Goal: Find specific page/section: Find specific page/section

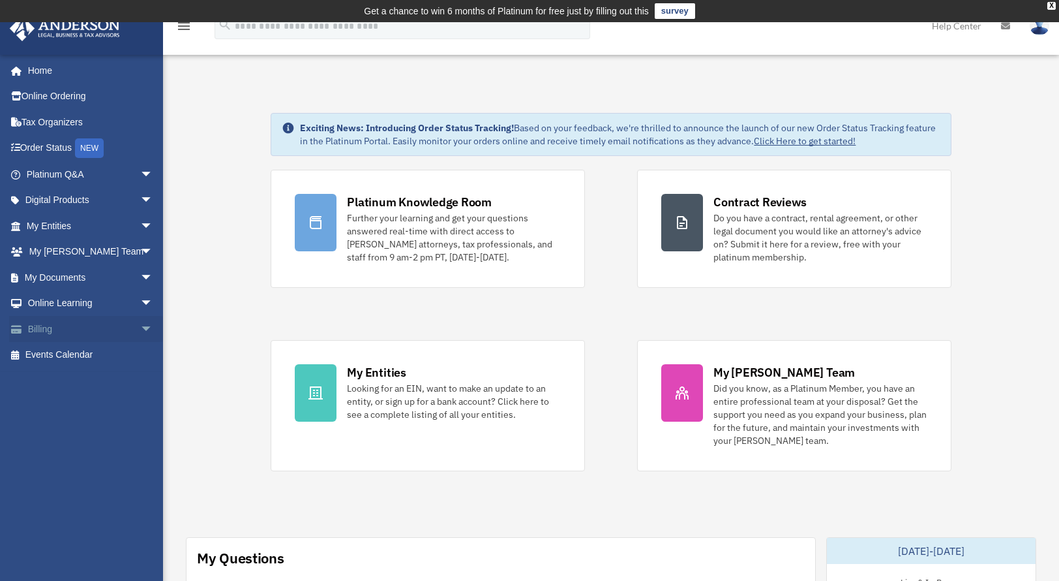
click at [50, 329] on link "Billing arrow_drop_down" at bounding box center [91, 329] width 164 height 26
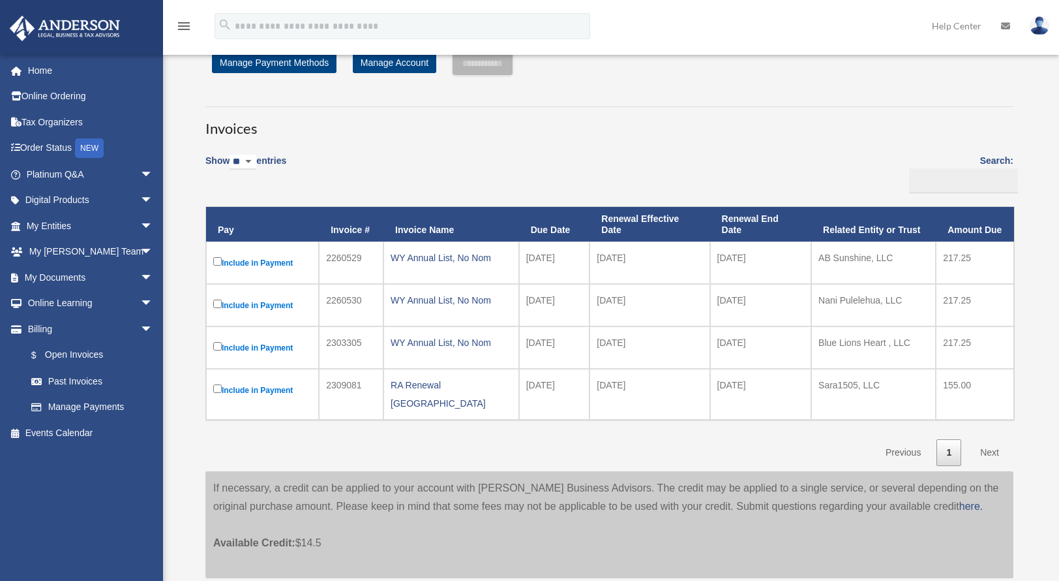
scroll to position [52, 0]
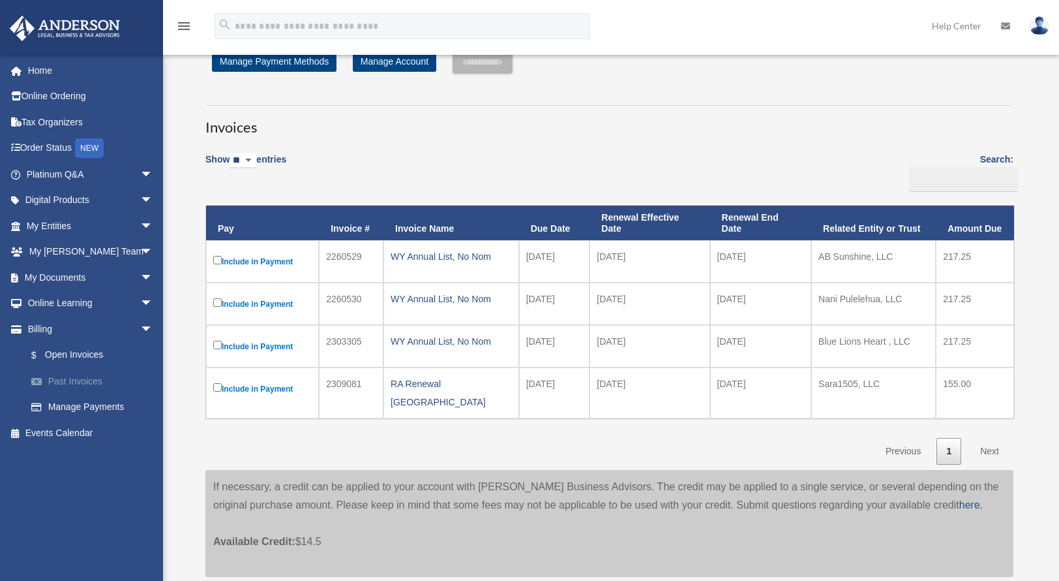
click at [84, 374] on link "Past Invoices" at bounding box center [95, 381] width 155 height 26
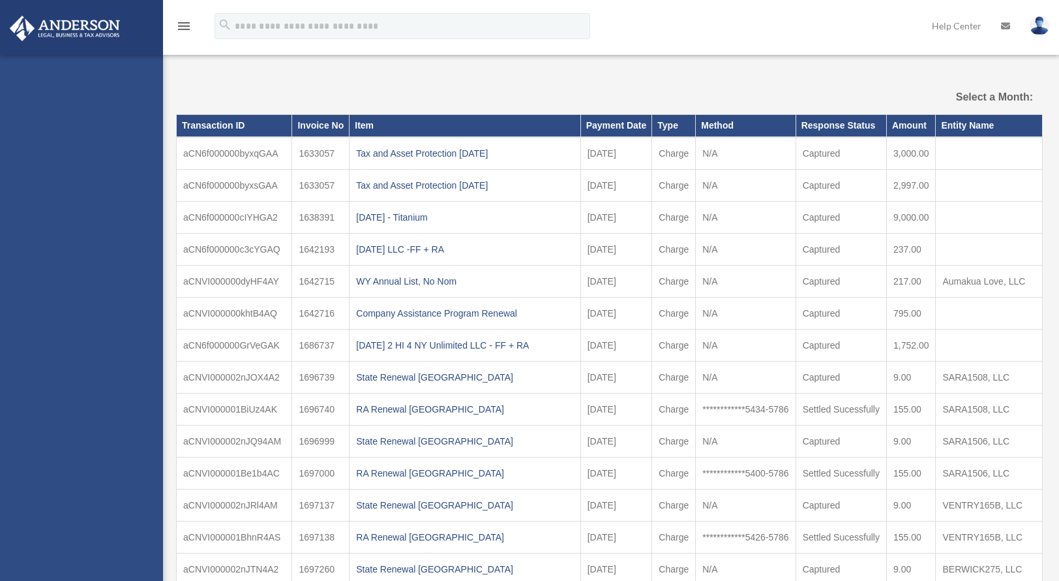
select select
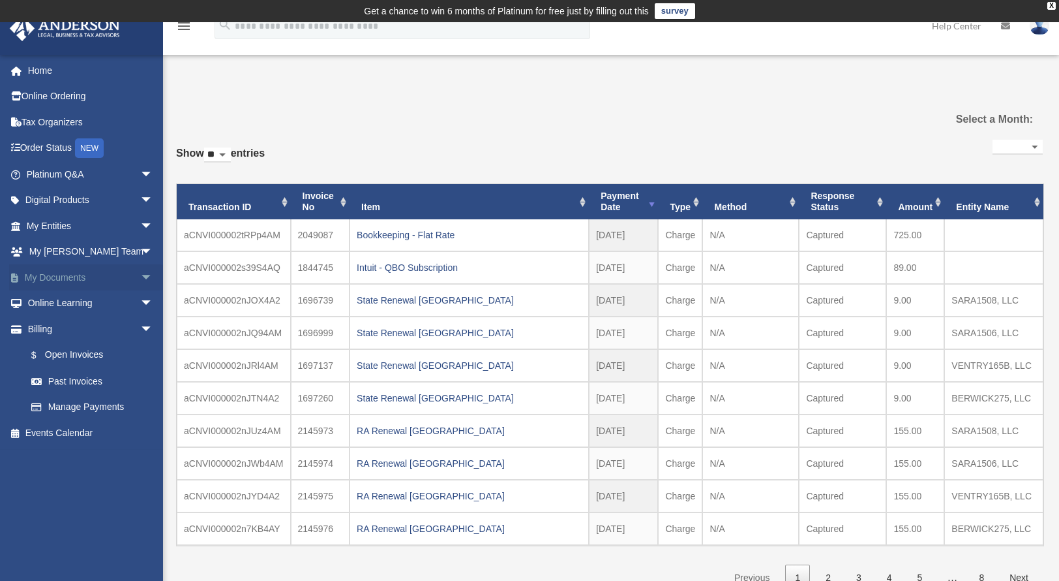
click at [140, 277] on span "arrow_drop_down" at bounding box center [153, 277] width 26 height 27
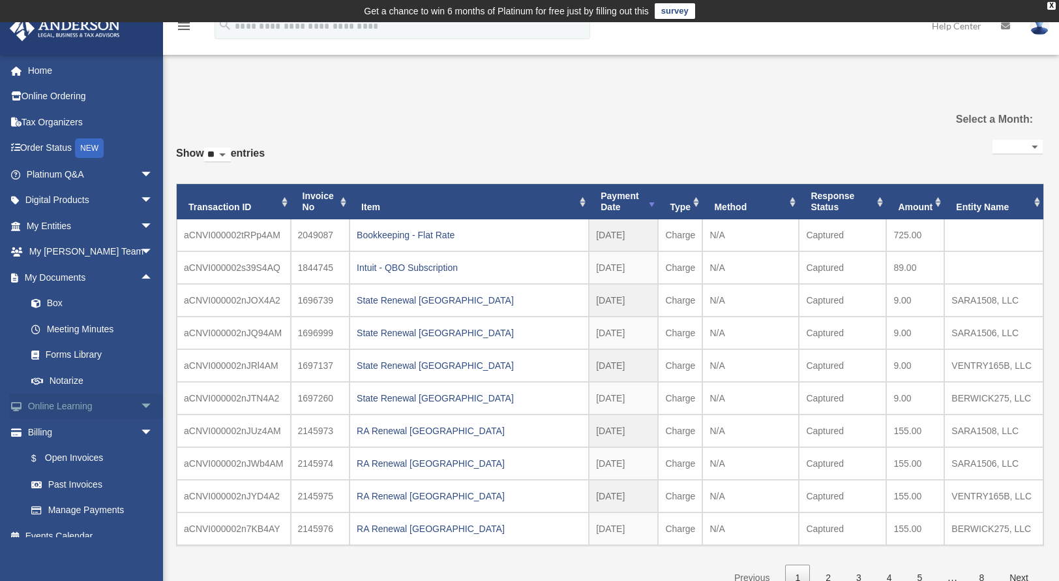
click at [140, 407] on span "arrow_drop_down" at bounding box center [153, 406] width 26 height 27
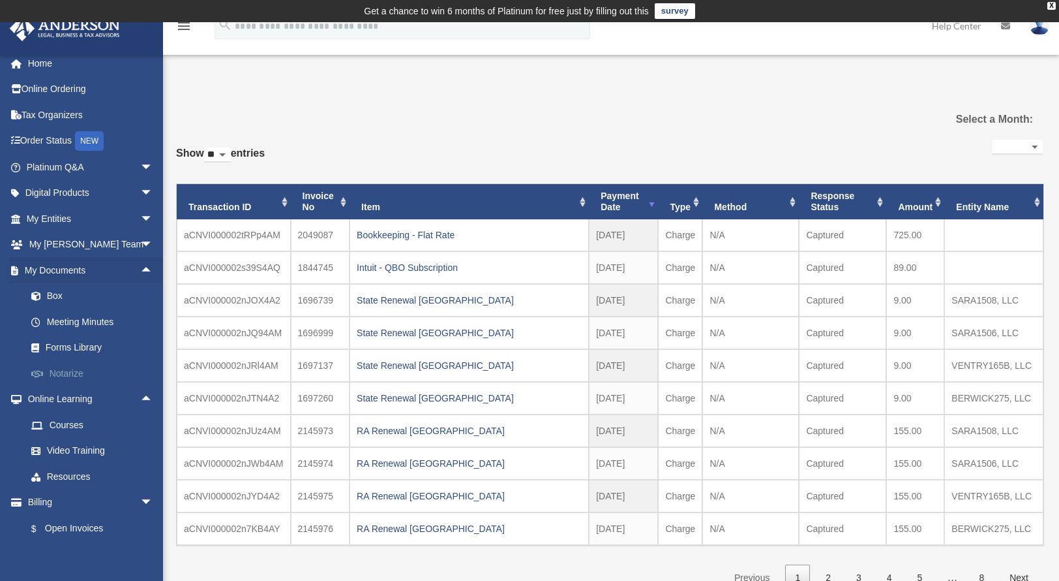
scroll to position [5, 0]
click at [55, 296] on link "Box" at bounding box center [95, 298] width 155 height 26
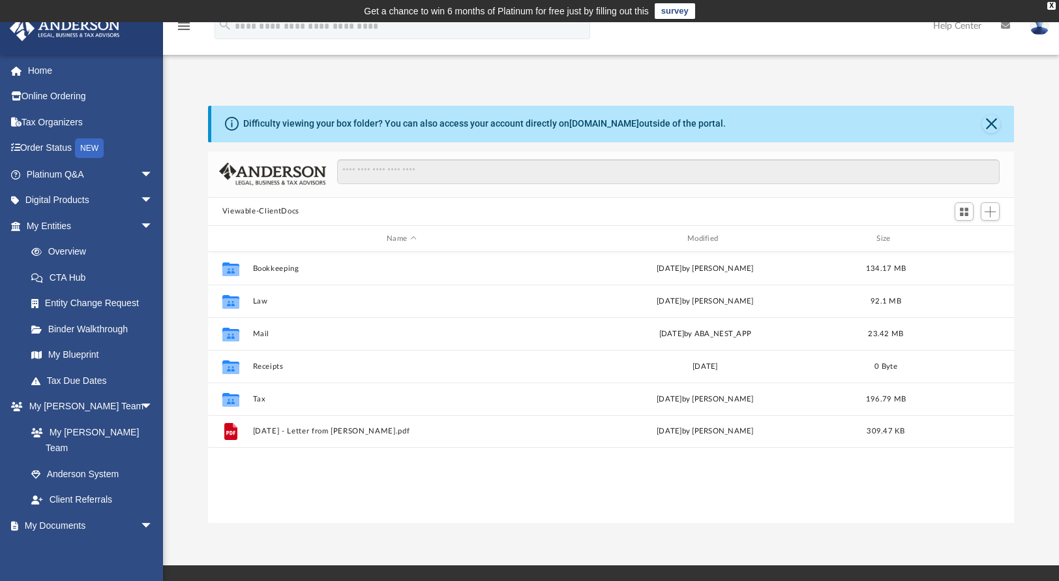
scroll to position [286, 797]
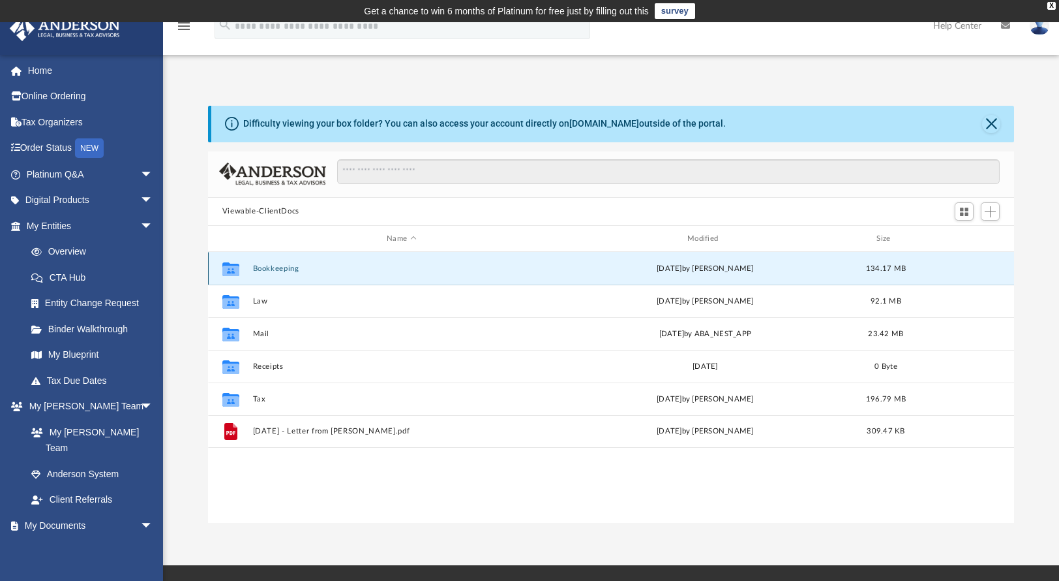
click at [287, 271] on button "Bookkeeping" at bounding box center [401, 268] width 298 height 8
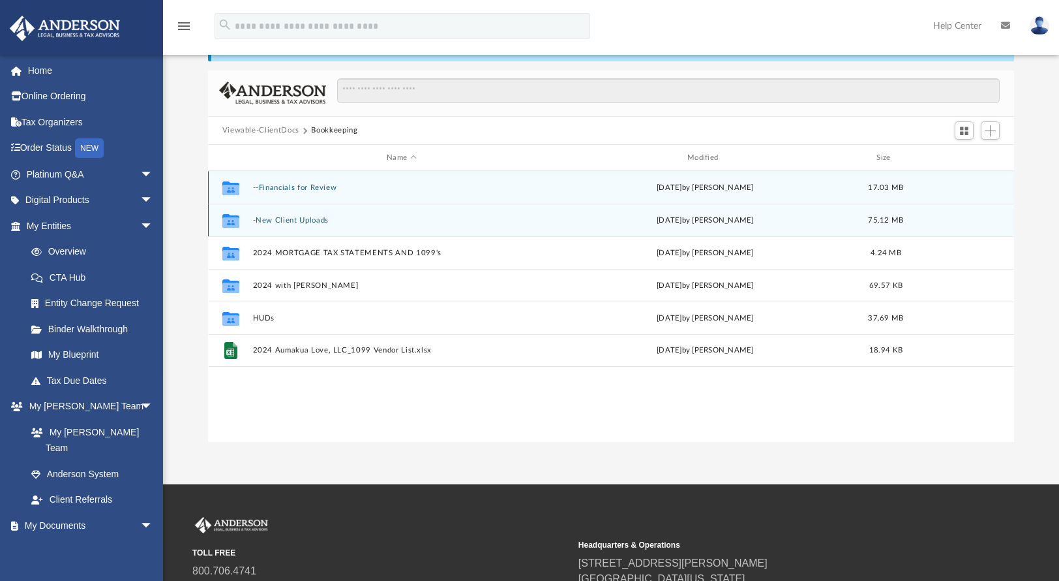
scroll to position [84, 0]
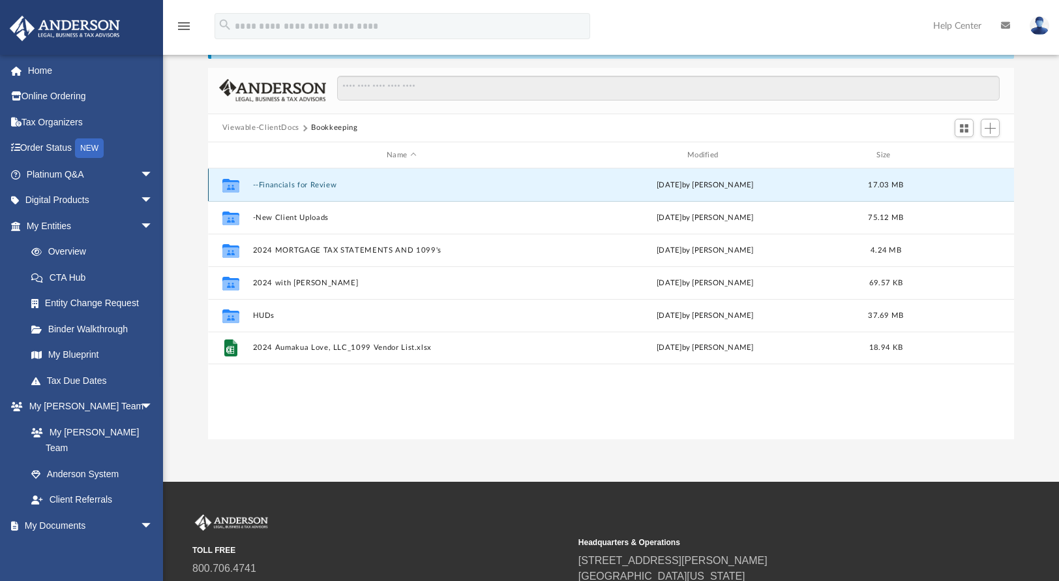
click at [311, 189] on button "--Financials for Review" at bounding box center [401, 185] width 298 height 8
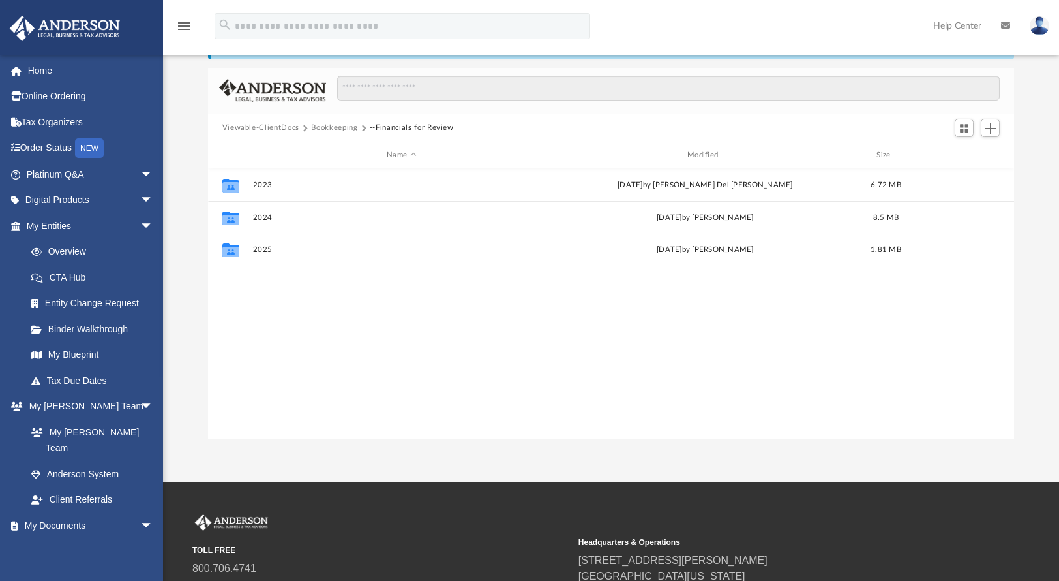
click at [334, 129] on button "Bookkeeping" at bounding box center [334, 128] width 46 height 12
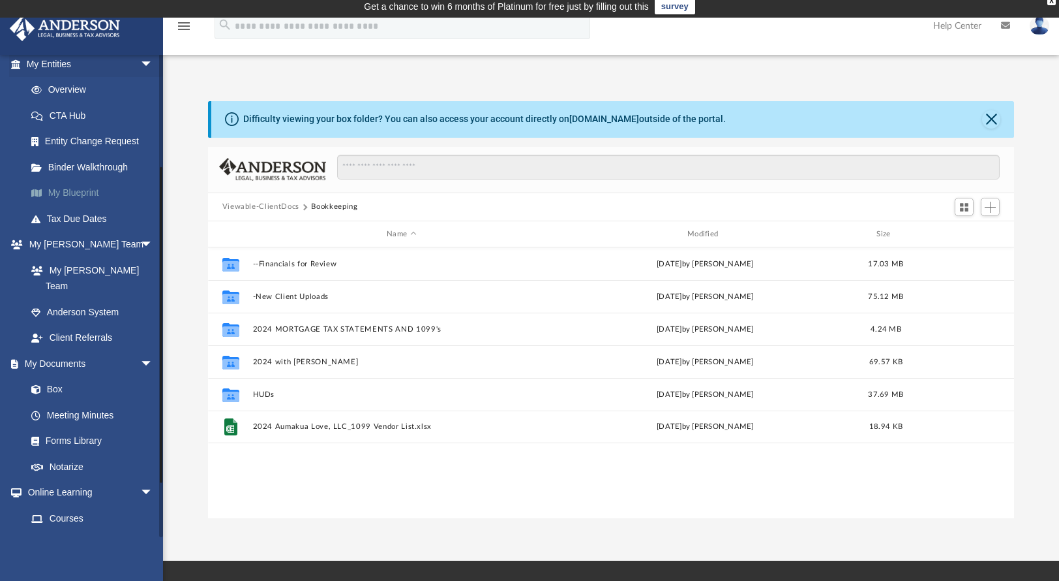
scroll to position [166, 0]
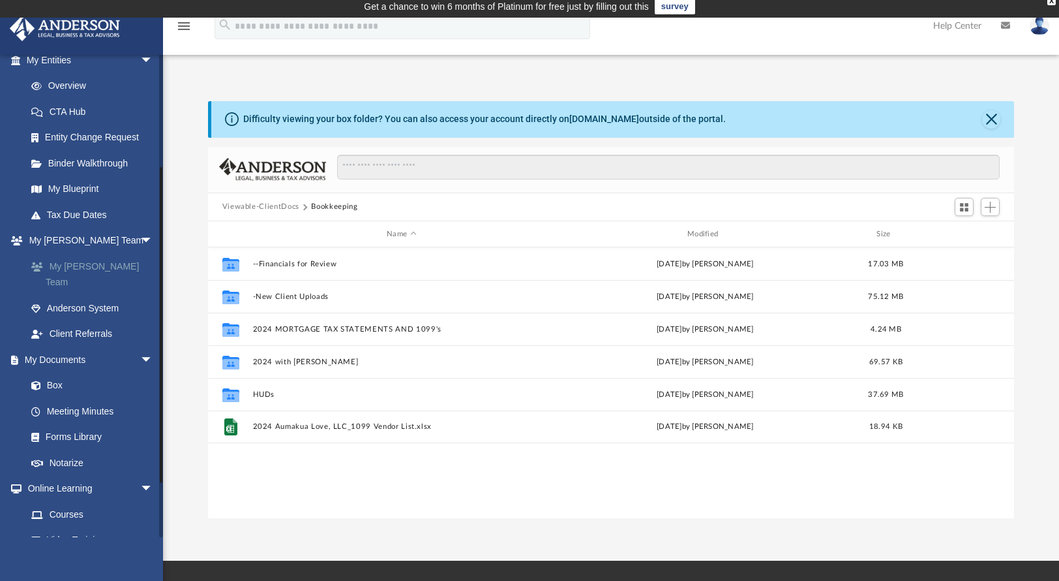
click at [99, 267] on link "My [PERSON_NAME] Team" at bounding box center [95, 274] width 155 height 42
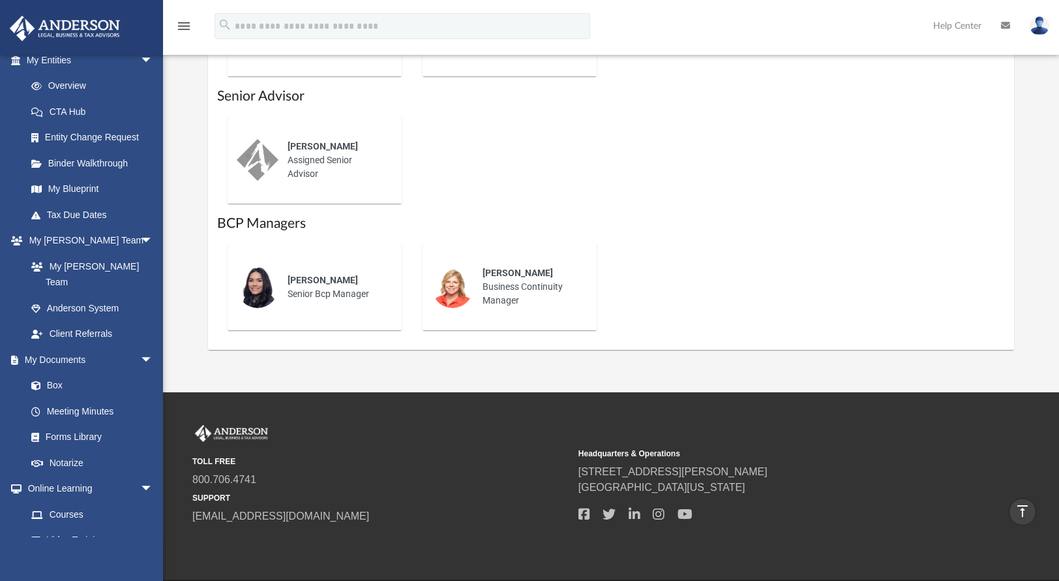
scroll to position [906, 0]
